Goal: Transaction & Acquisition: Purchase product/service

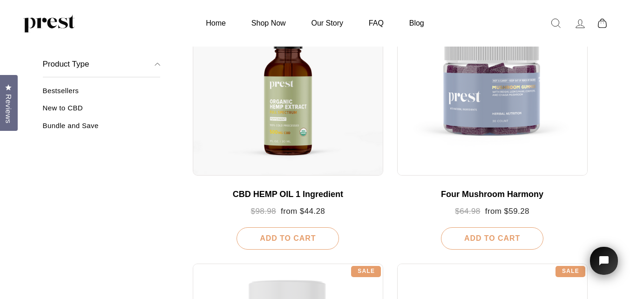
scroll to position [180, 0]
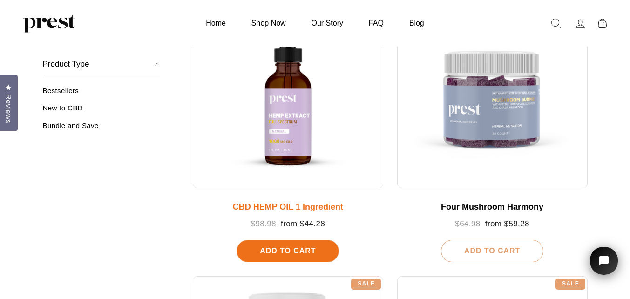
click at [290, 134] on div at bounding box center [288, 93] width 191 height 191
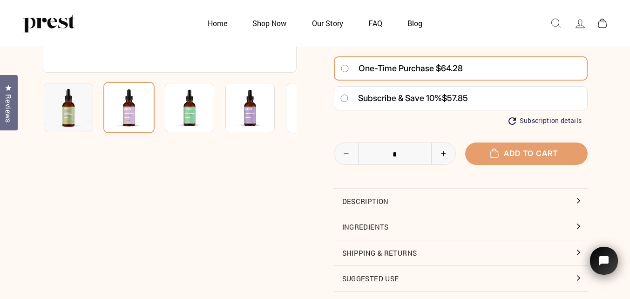
scroll to position [239, 0]
